Goal: Information Seeking & Learning: Learn about a topic

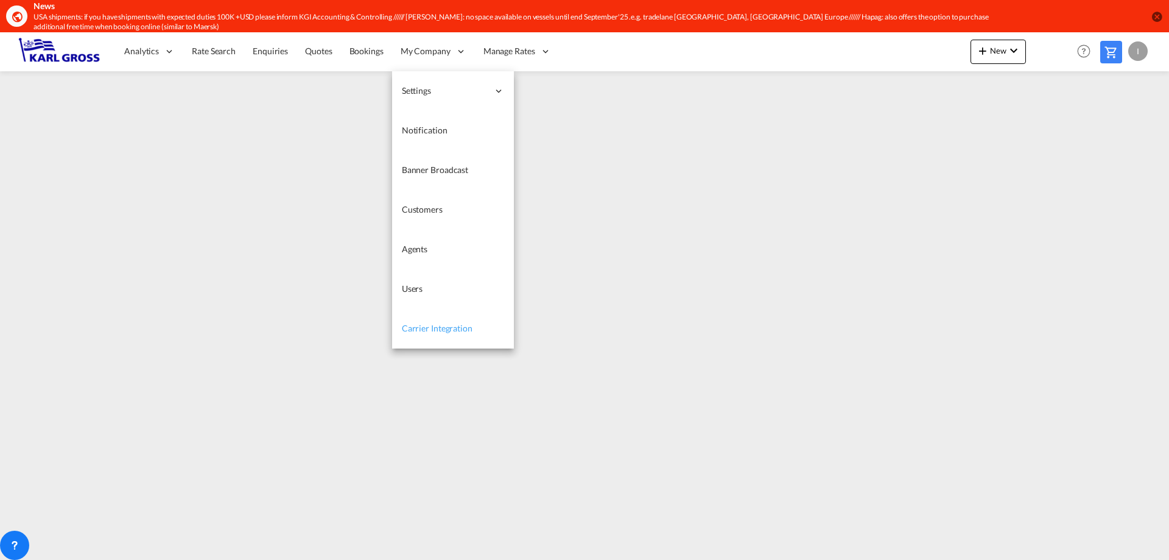
click at [446, 333] on span "Carrier Integration" at bounding box center [437, 328] width 71 height 10
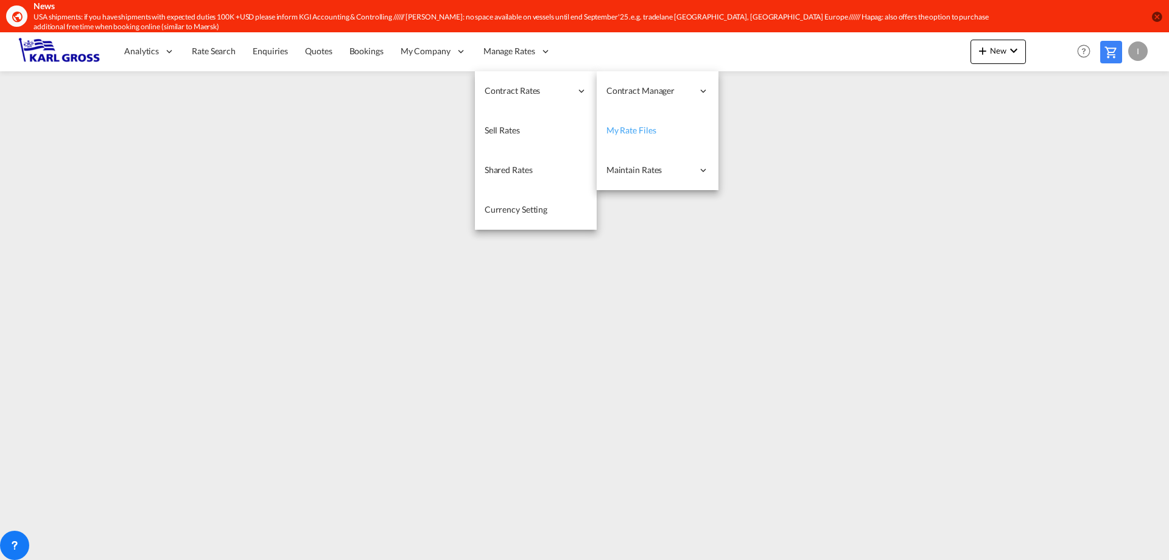
click at [657, 130] on link "My Rate Files" at bounding box center [658, 131] width 122 height 40
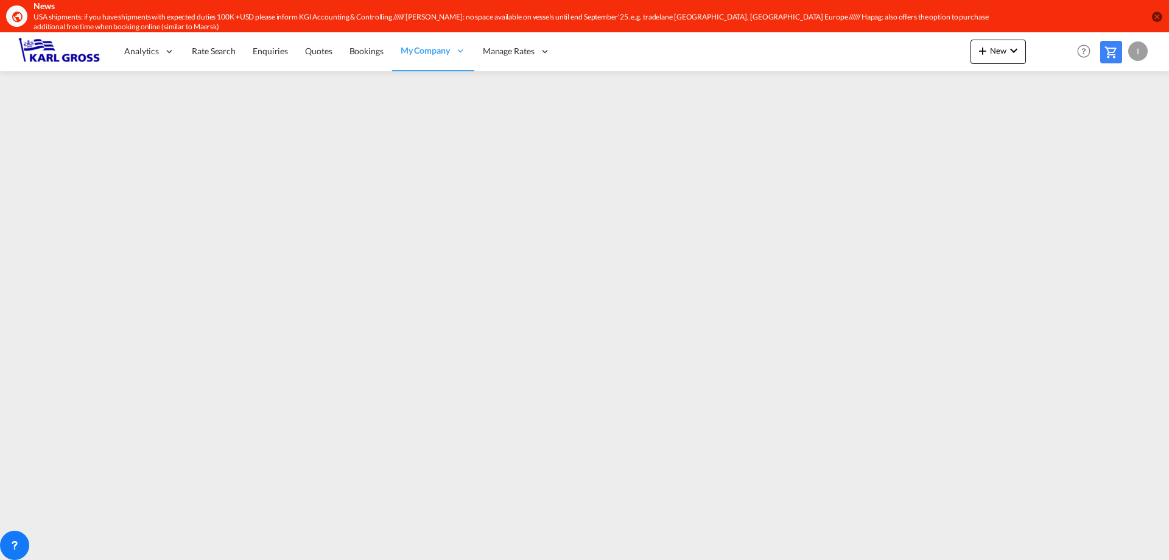
drag, startPoint x: 169, startPoint y: 546, endPoint x: 114, endPoint y: 546, distance: 54.8
click at [114, 546] on iframe at bounding box center [584, 308] width 1169 height 475
click at [206, 51] on span "Rate Search" at bounding box center [214, 51] width 44 height 10
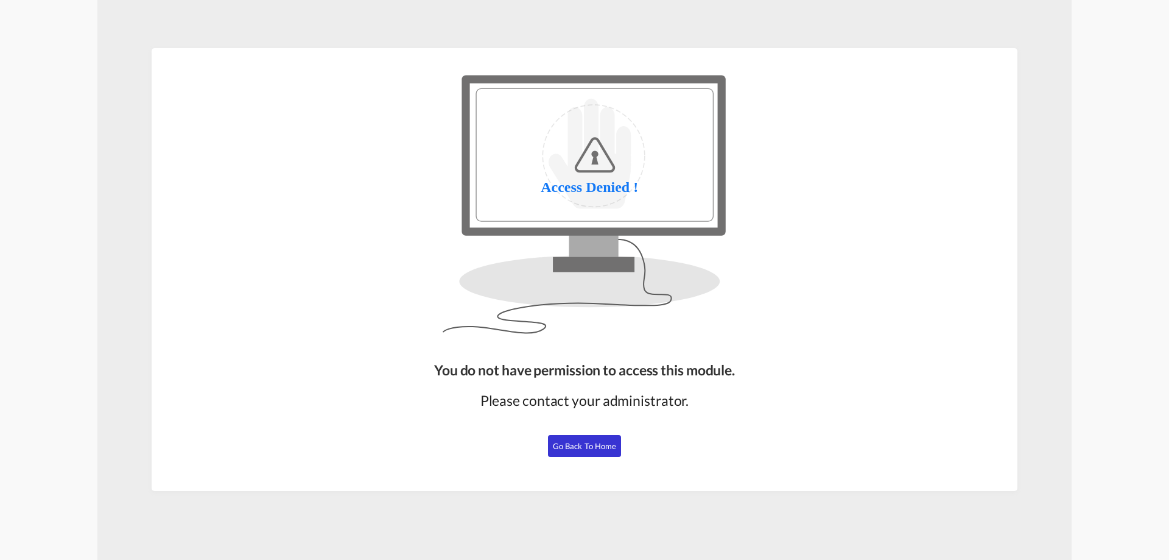
click at [594, 442] on span "Go Back to Home" at bounding box center [585, 446] width 64 height 10
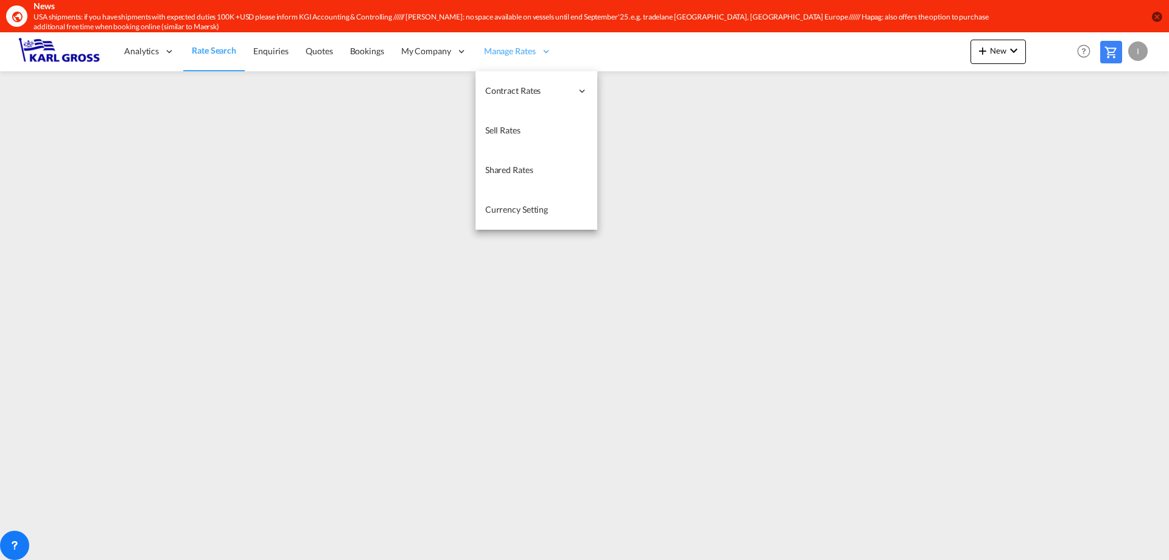
click at [527, 46] on span "Manage Rates" at bounding box center [510, 51] width 52 height 12
